Goal: Transaction & Acquisition: Purchase product/service

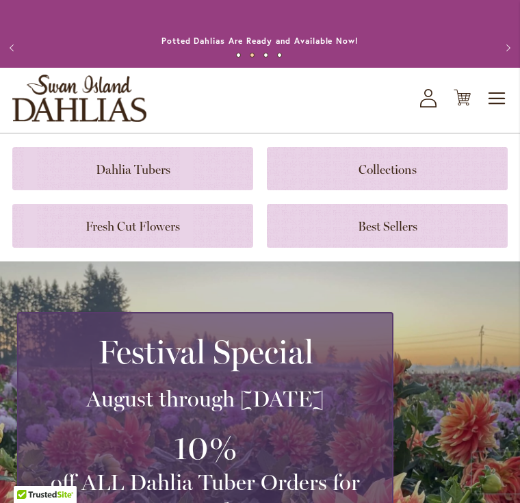
click at [113, 179] on link at bounding box center [132, 168] width 241 height 43
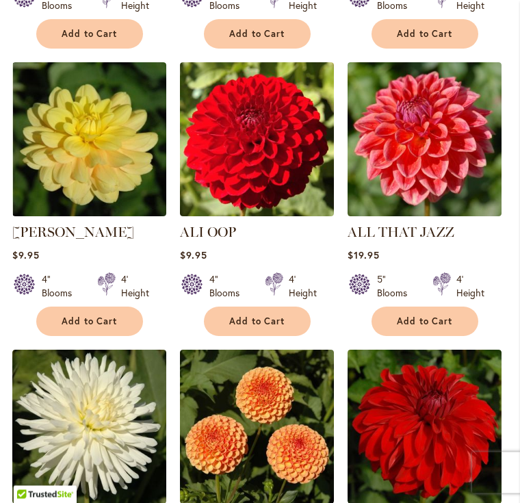
scroll to position [784, 0]
click at [254, 327] on span "Add to Cart" at bounding box center [257, 321] width 56 height 12
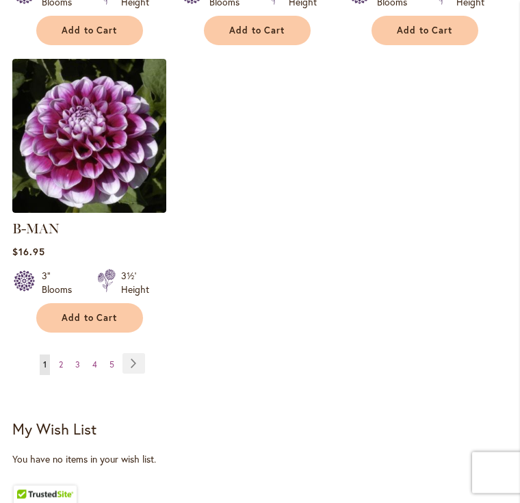
scroll to position [1993, 0]
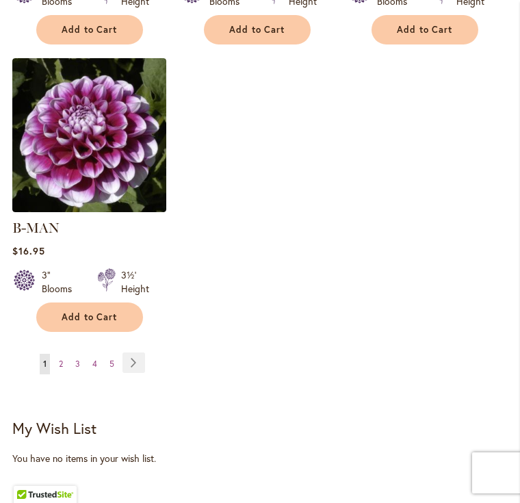
click at [137, 365] on link "Page Next" at bounding box center [133, 362] width 23 height 21
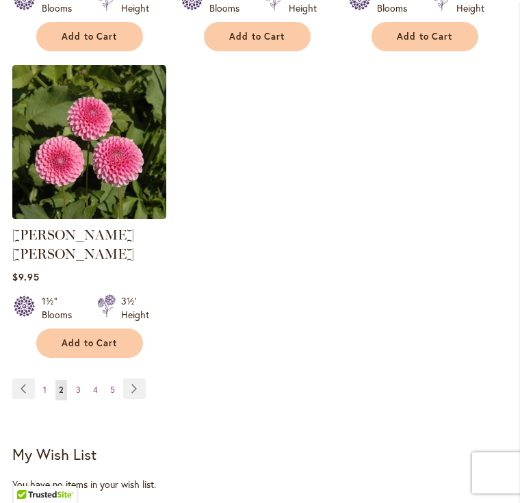
scroll to position [1924, 0]
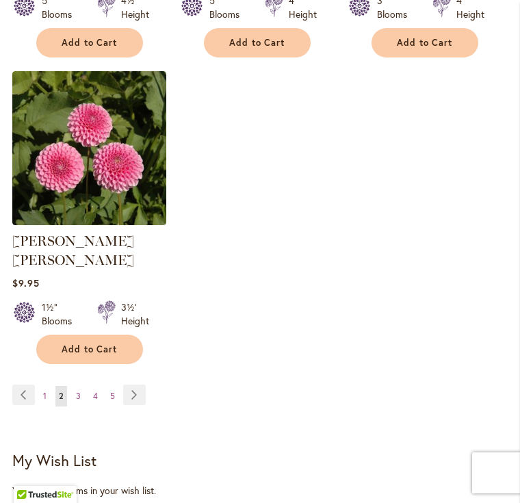
click at [86, 166] on img at bounding box center [89, 148] width 154 height 154
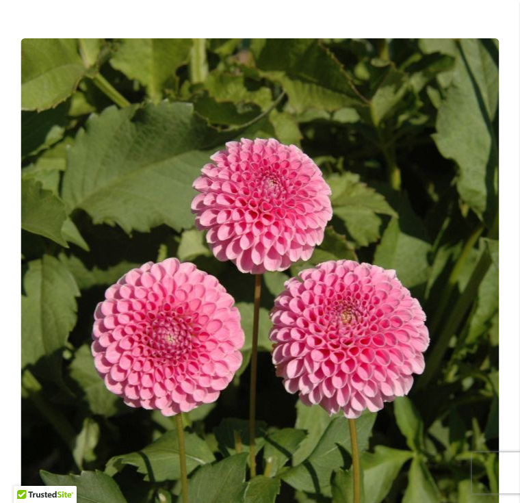
scroll to position [129, 0]
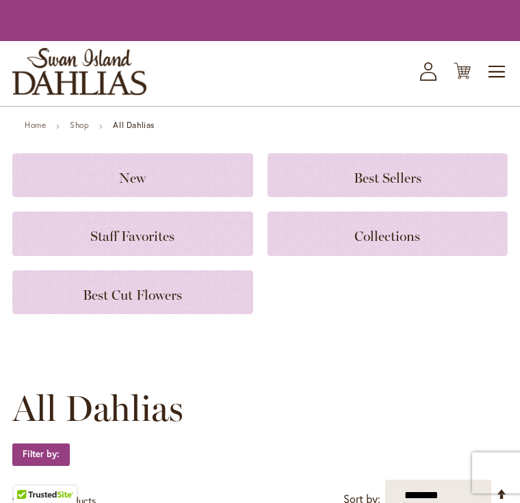
scroll to position [1924, 0]
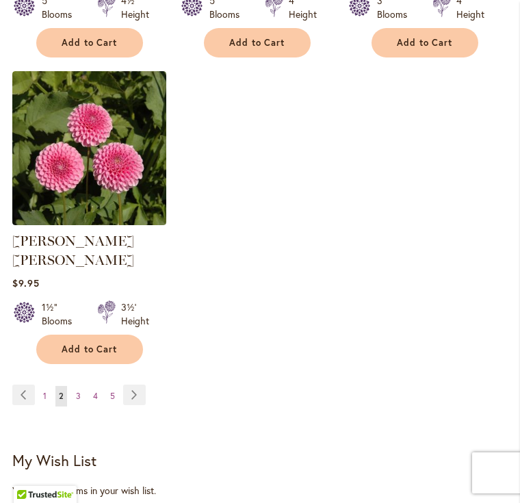
click at [135, 393] on link "Page Next" at bounding box center [134, 394] width 23 height 21
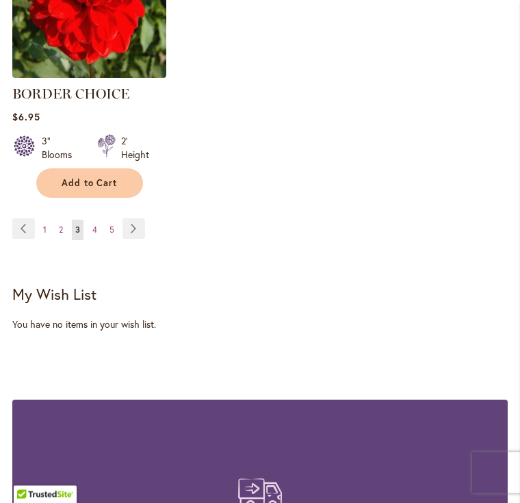
scroll to position [2071, 0]
click at [135, 237] on link "Page Next" at bounding box center [133, 228] width 23 height 21
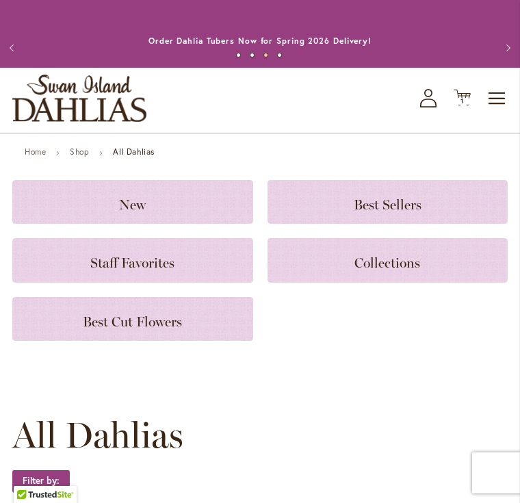
click at [464, 105] on span "1" at bounding box center [461, 100] width 3 height 9
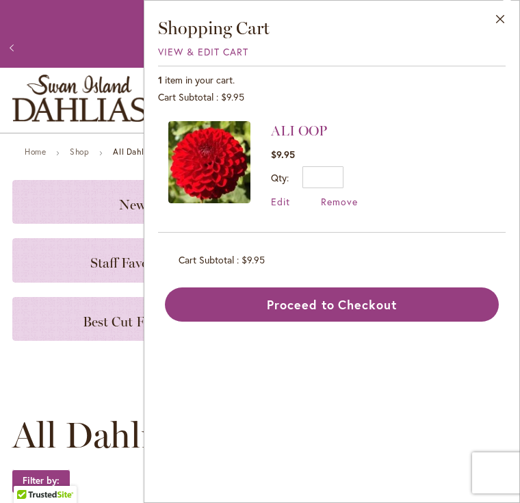
click at [331, 207] on span "Remove" at bounding box center [339, 201] width 37 height 13
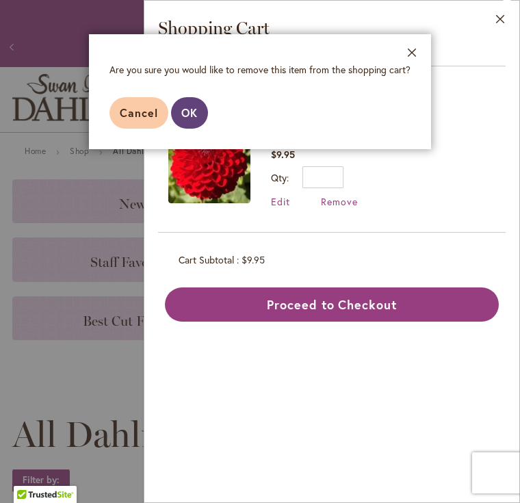
scroll to position [1, 0]
click at [193, 115] on span "OK" at bounding box center [189, 112] width 16 height 14
